Goal: Information Seeking & Learning: Learn about a topic

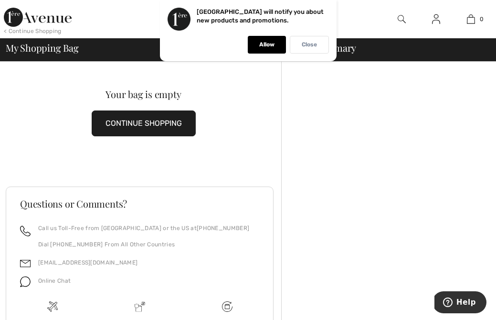
click at [295, 44] on div "Close" at bounding box center [309, 45] width 39 height 18
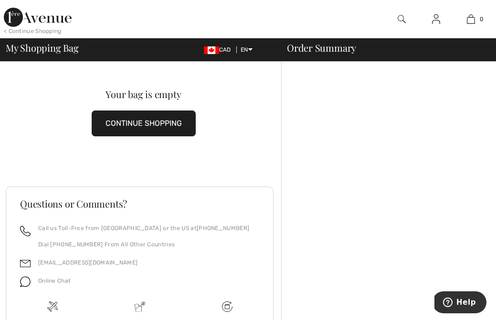
click at [41, 32] on div "< Continue Shopping" at bounding box center [33, 31] width 58 height 9
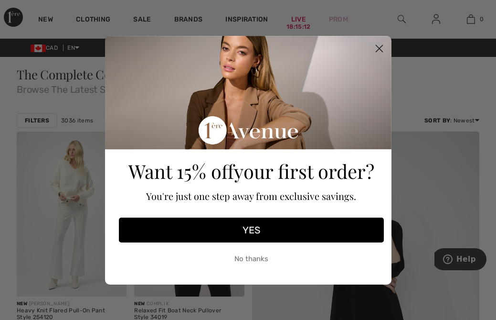
click at [384, 50] on circle "Close dialog" at bounding box center [379, 48] width 16 height 16
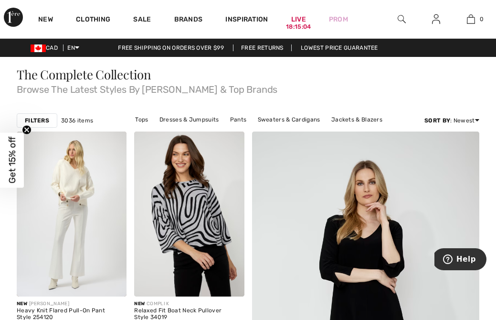
click at [39, 120] on strong "Filters" at bounding box center [37, 120] width 24 height 9
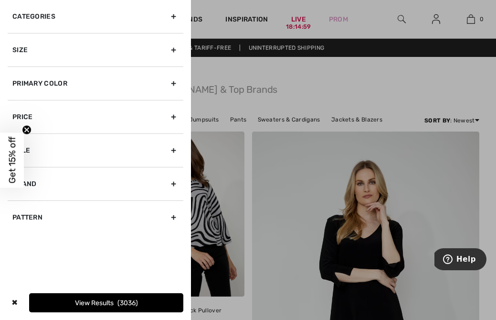
click at [175, 183] on div "Brand" at bounding box center [96, 183] width 176 height 33
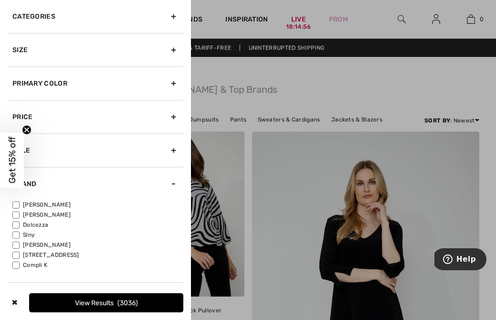
click at [16, 203] on input"] "[PERSON_NAME]" at bounding box center [15, 204] width 7 height 7
checkbox input"] "true"
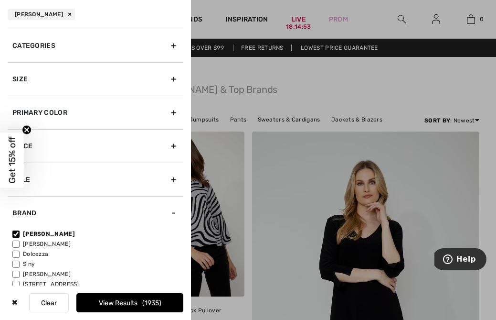
click at [176, 77] on div "Size" at bounding box center [96, 78] width 176 height 33
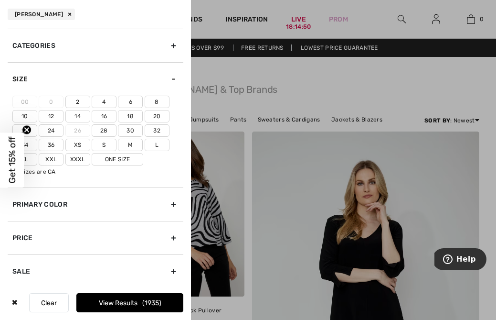
click at [50, 156] on label "Xxl" at bounding box center [51, 159] width 25 height 12
click at [0, 0] on input"] "Xxl" at bounding box center [0, 0] width 0 height 0
click at [95, 305] on button "View Results 168" at bounding box center [129, 302] width 107 height 19
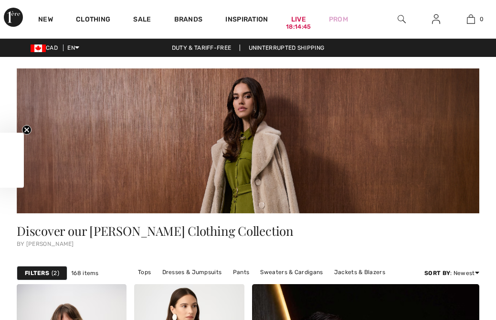
checkbox input "true"
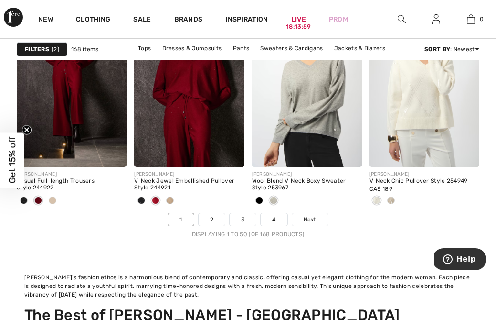
scroll to position [3399, 0]
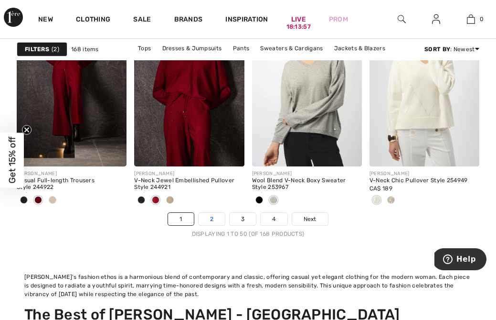
click at [211, 221] on link "2" at bounding box center [212, 219] width 26 height 12
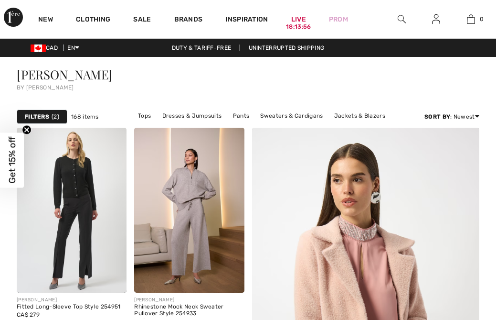
checkbox input "true"
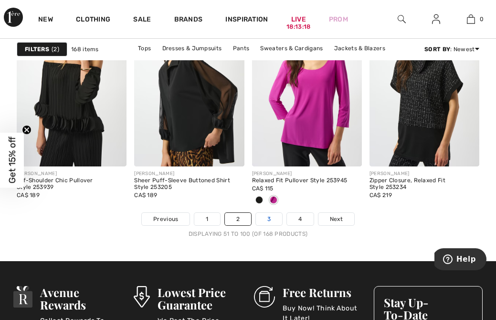
scroll to position [3244, 0]
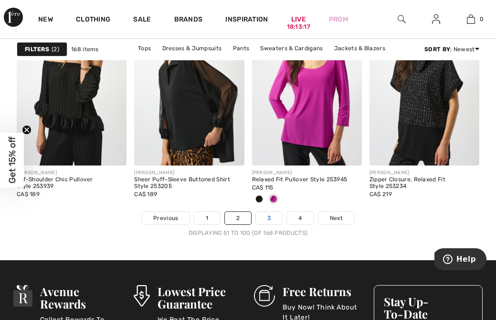
click at [272, 217] on link "3" at bounding box center [269, 218] width 26 height 12
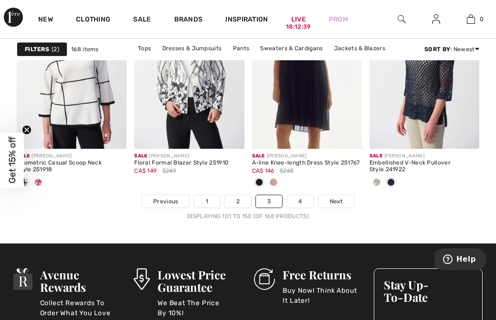
scroll to position [3261, 0]
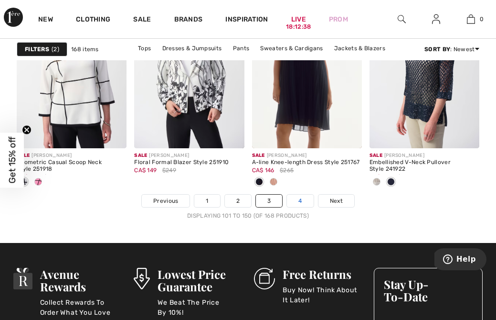
click at [301, 202] on link "4" at bounding box center [300, 200] width 26 height 12
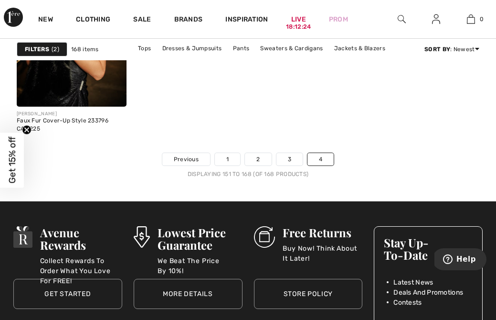
scroll to position [1363, 0]
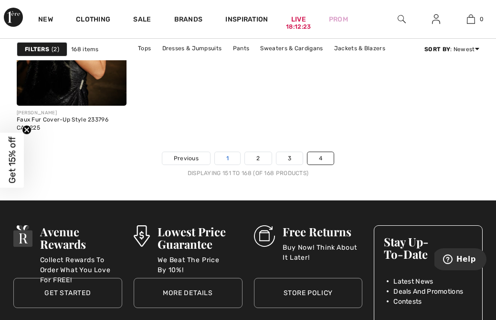
click at [226, 160] on link "1" at bounding box center [227, 158] width 25 height 12
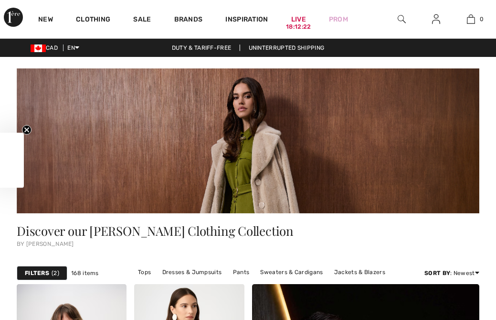
checkbox input "true"
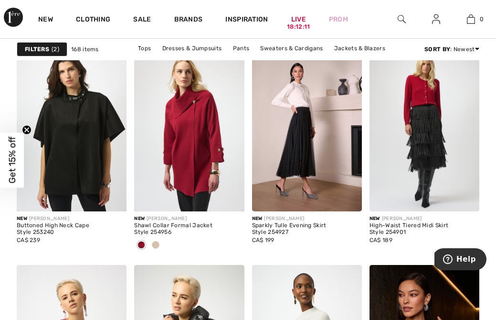
scroll to position [1415, 0]
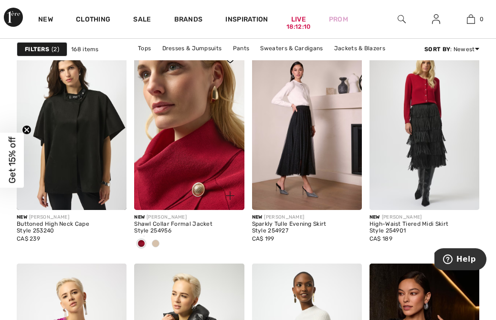
click at [199, 138] on img at bounding box center [189, 127] width 110 height 165
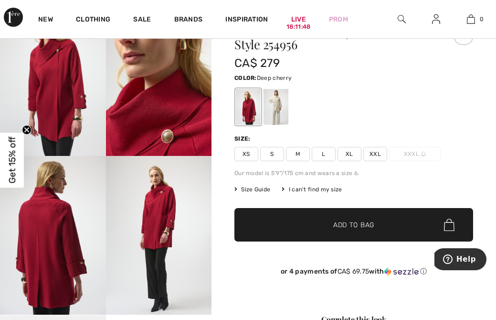
scroll to position [61, 0]
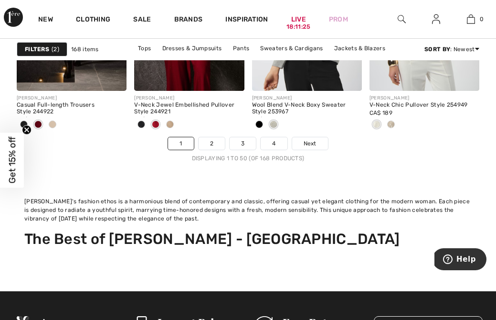
scroll to position [3480, 0]
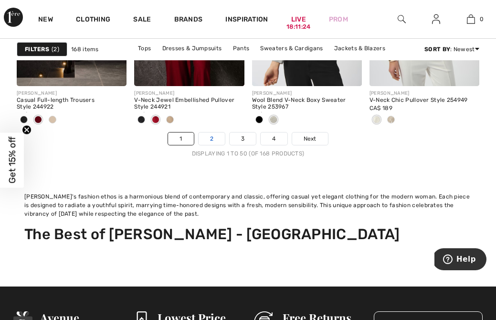
click at [212, 139] on link "2" at bounding box center [212, 138] width 26 height 12
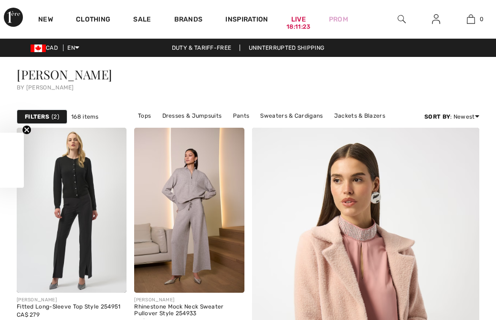
scroll to position [7, 0]
checkbox input "true"
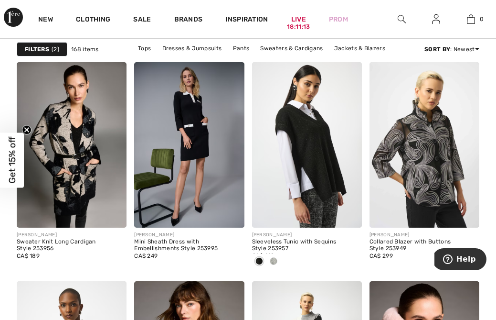
scroll to position [1023, 0]
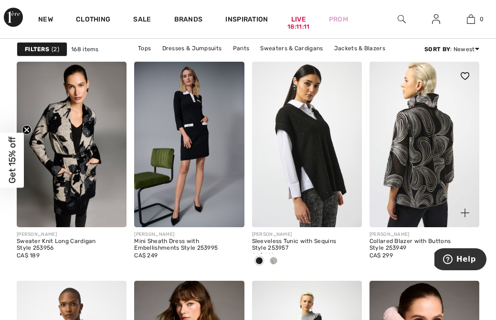
click at [407, 165] on img at bounding box center [425, 144] width 110 height 165
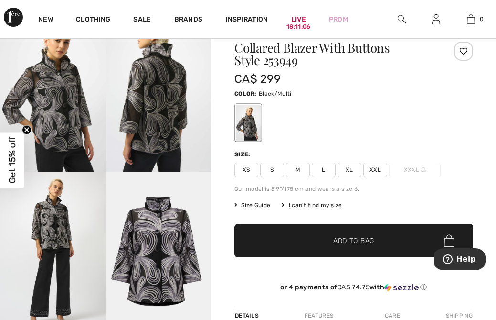
scroll to position [44, 0]
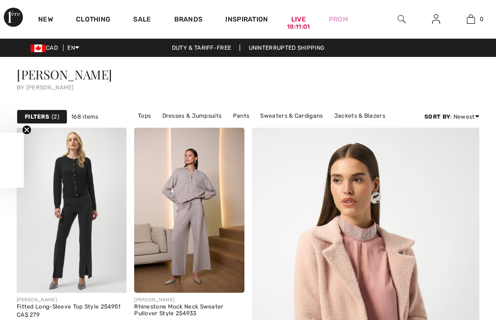
checkbox input "true"
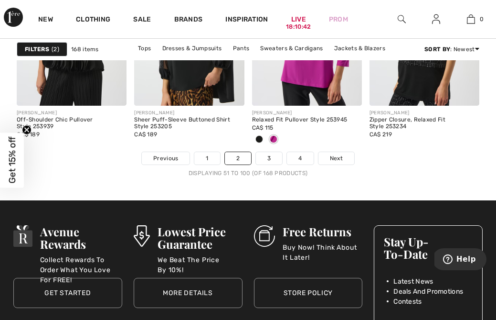
scroll to position [3304, 0]
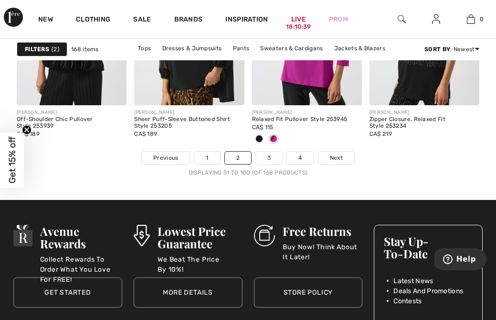
click at [269, 155] on link "3" at bounding box center [269, 157] width 26 height 12
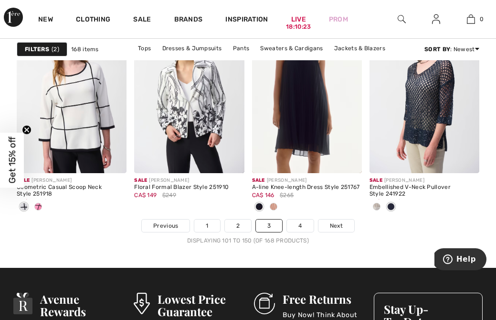
scroll to position [3235, 0]
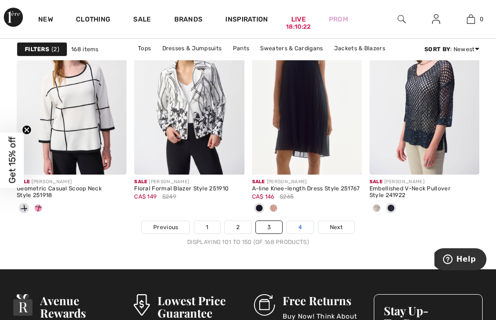
click at [300, 229] on link "4" at bounding box center [300, 227] width 26 height 12
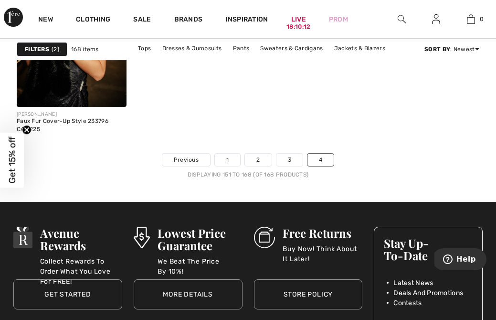
scroll to position [1370, 0]
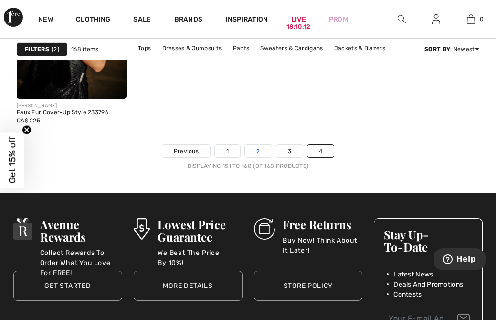
click at [256, 153] on link "2" at bounding box center [258, 151] width 26 height 12
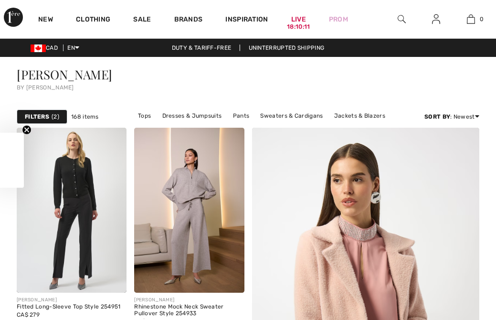
checkbox input "true"
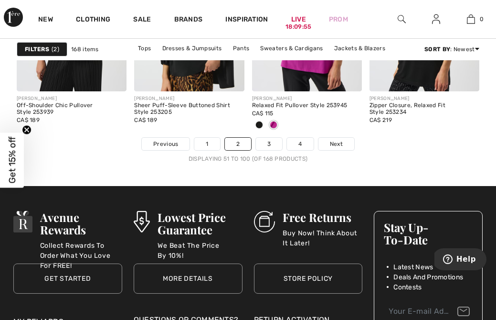
scroll to position [3321, 0]
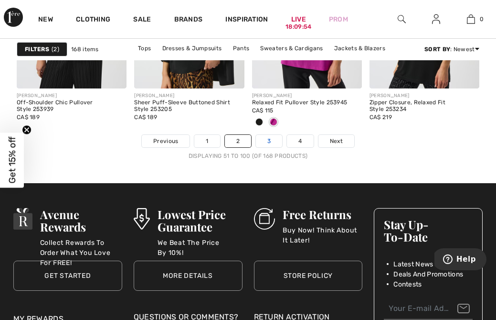
click at [269, 143] on link "3" at bounding box center [269, 141] width 26 height 12
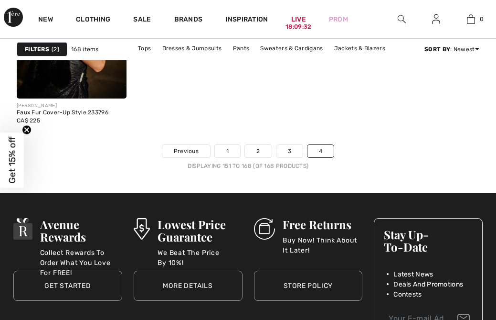
scroll to position [1370, 0]
click at [226, 150] on link "1" at bounding box center [227, 151] width 25 height 12
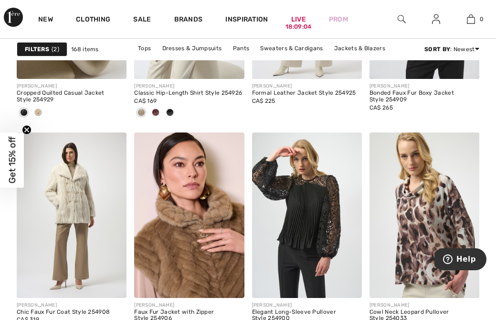
scroll to position [3050, 0]
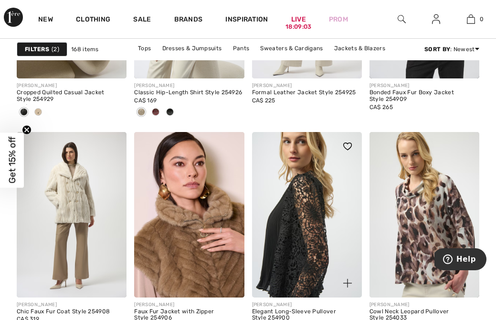
click at [295, 266] on img at bounding box center [307, 214] width 110 height 165
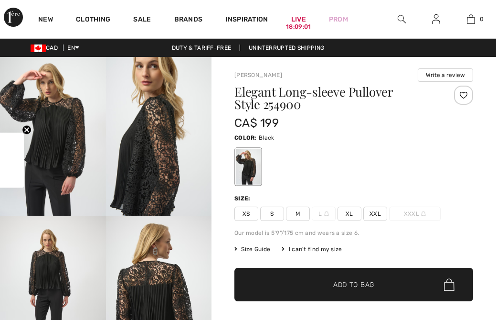
checkbox input "true"
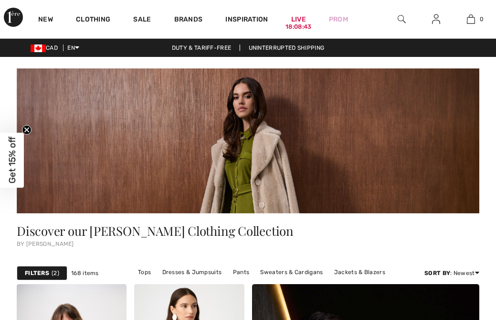
checkbox input "true"
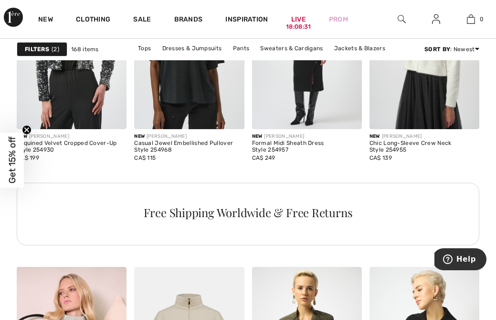
scroll to position [882, 0]
